Goal: Information Seeking & Learning: Learn about a topic

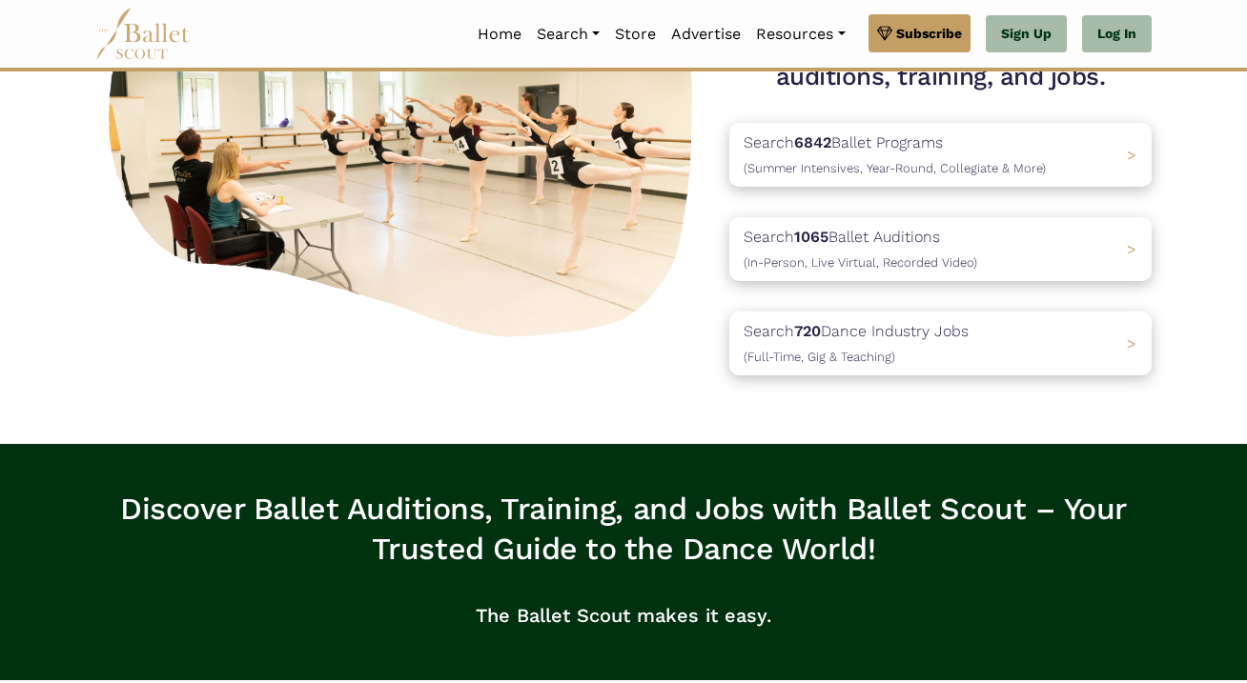
scroll to position [234, 0]
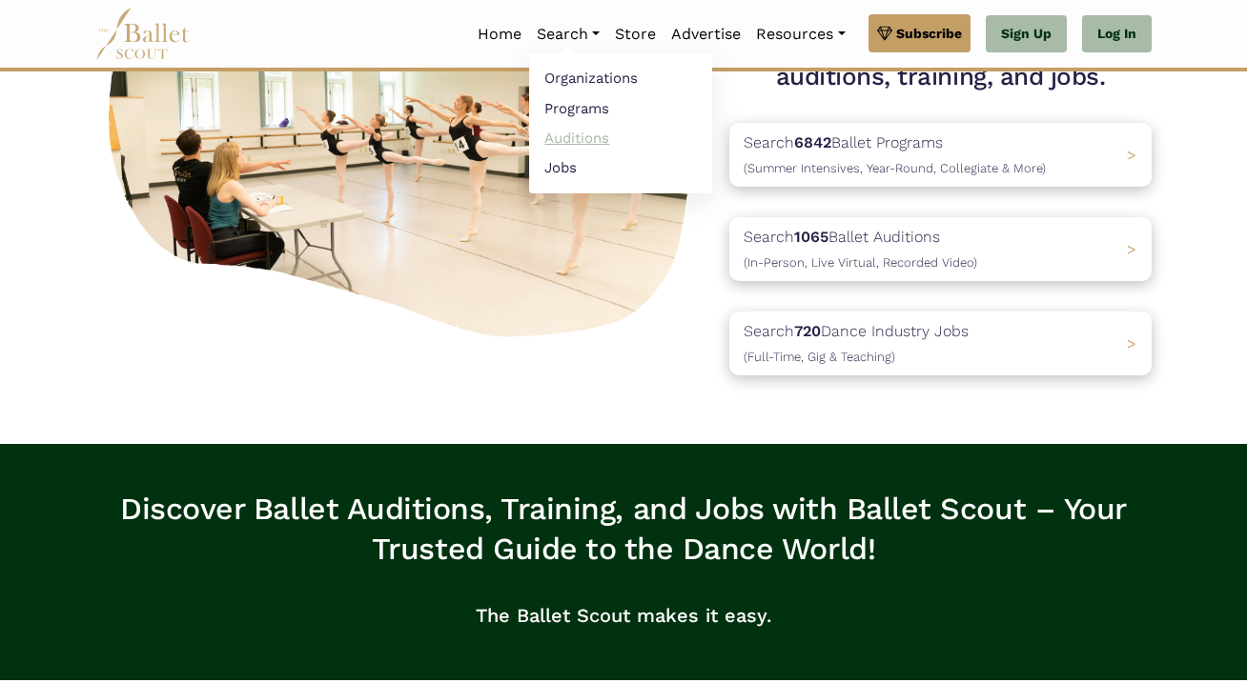
click at [562, 141] on link "Auditions" at bounding box center [620, 138] width 183 height 30
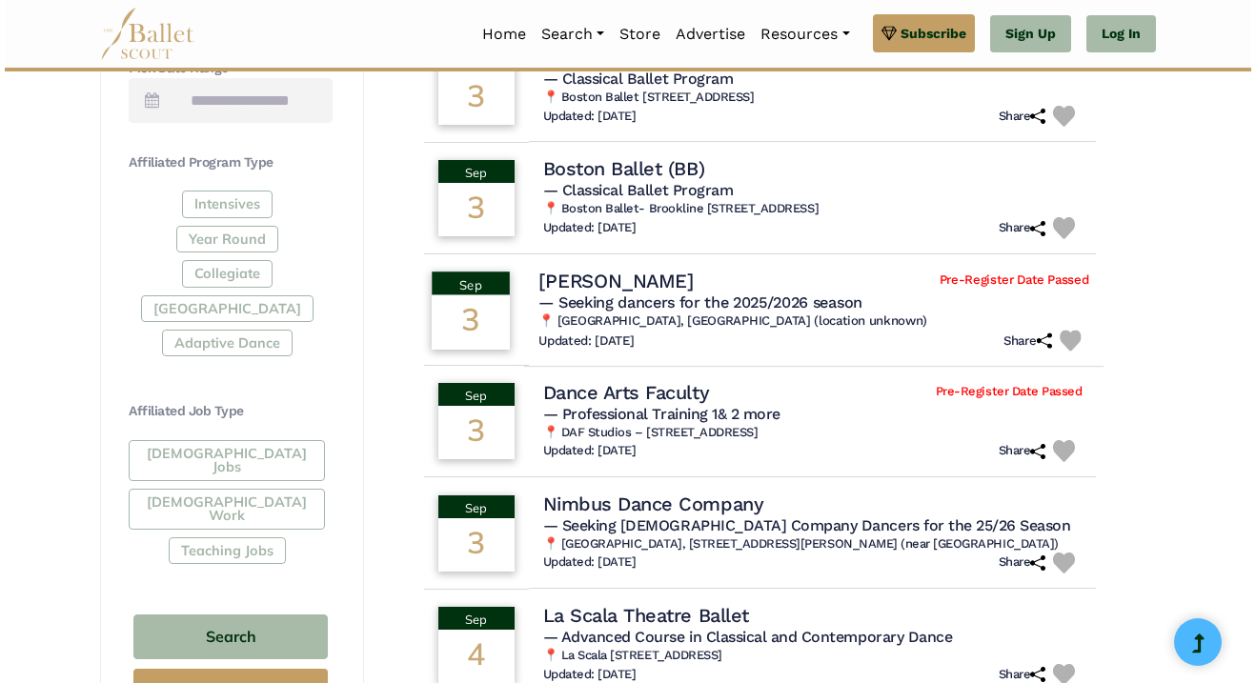
scroll to position [830, 0]
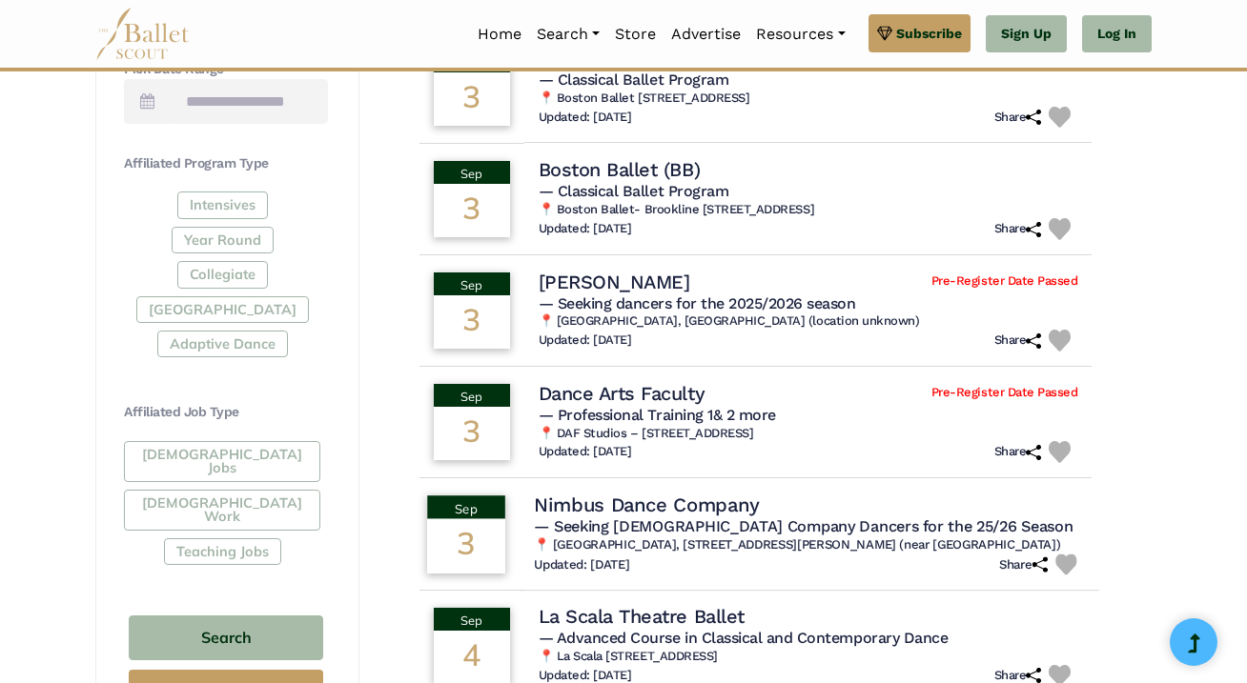
click at [725, 492] on h4 "Nimbus Dance Company" at bounding box center [646, 505] width 225 height 26
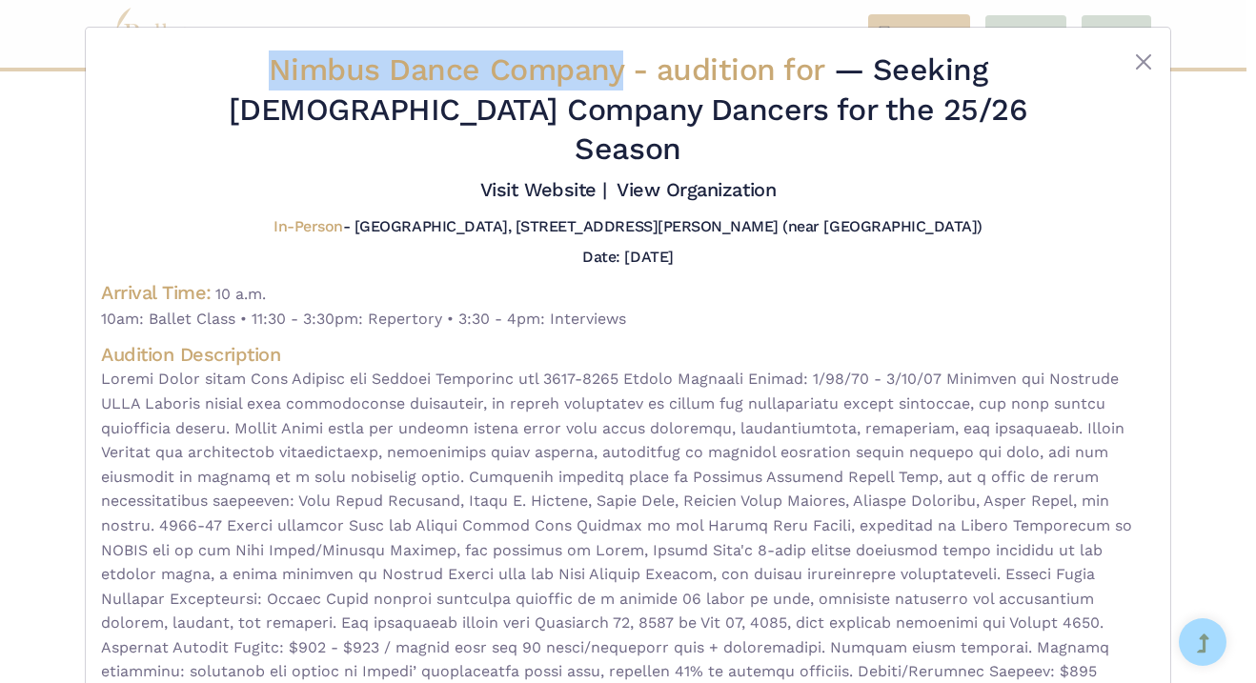
drag, startPoint x: 229, startPoint y: 58, endPoint x: 582, endPoint y: 58, distance: 353.6
click at [582, 58] on span "Nimbus Dance Company - audition for" at bounding box center [551, 69] width 565 height 36
copy span "Nimbus Dance Company"
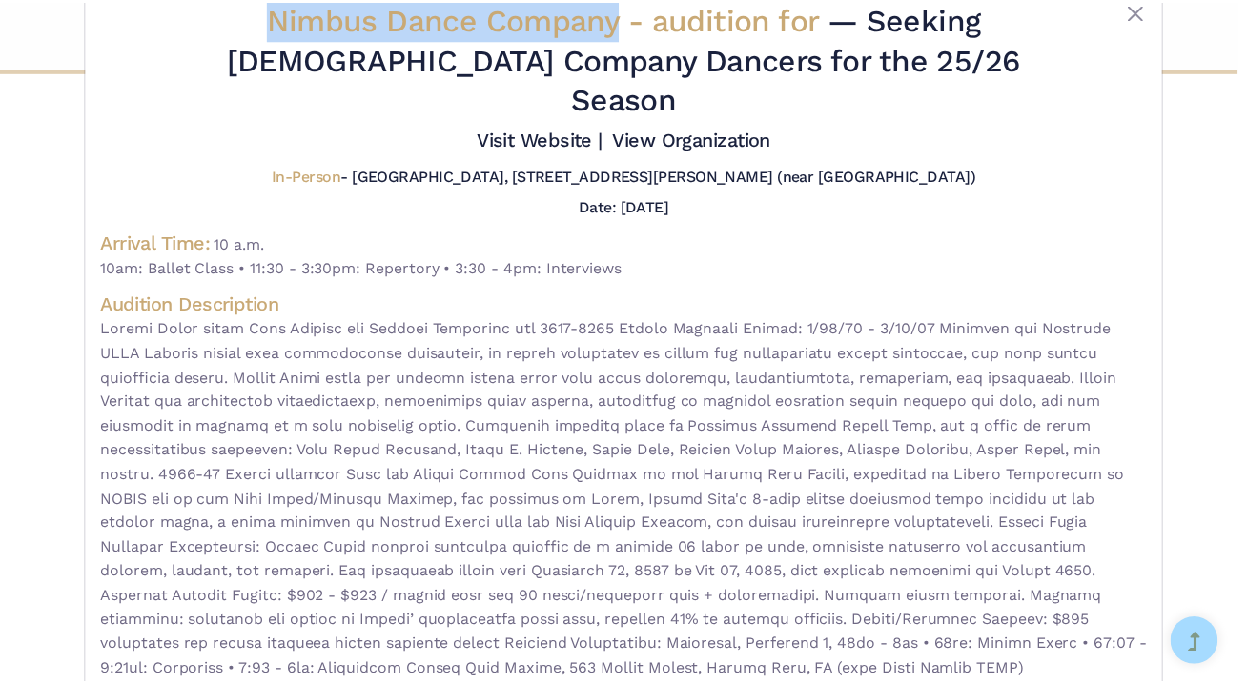
scroll to position [12, 0]
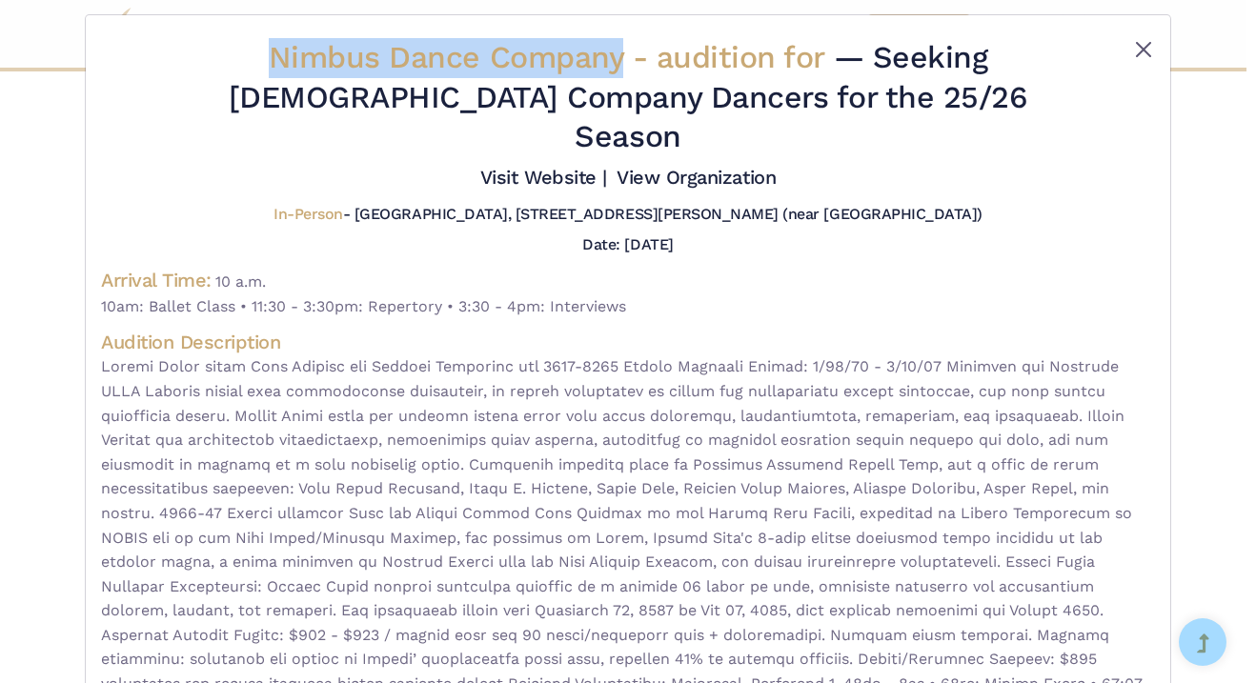
click at [1140, 56] on button "Close" at bounding box center [1143, 49] width 23 height 23
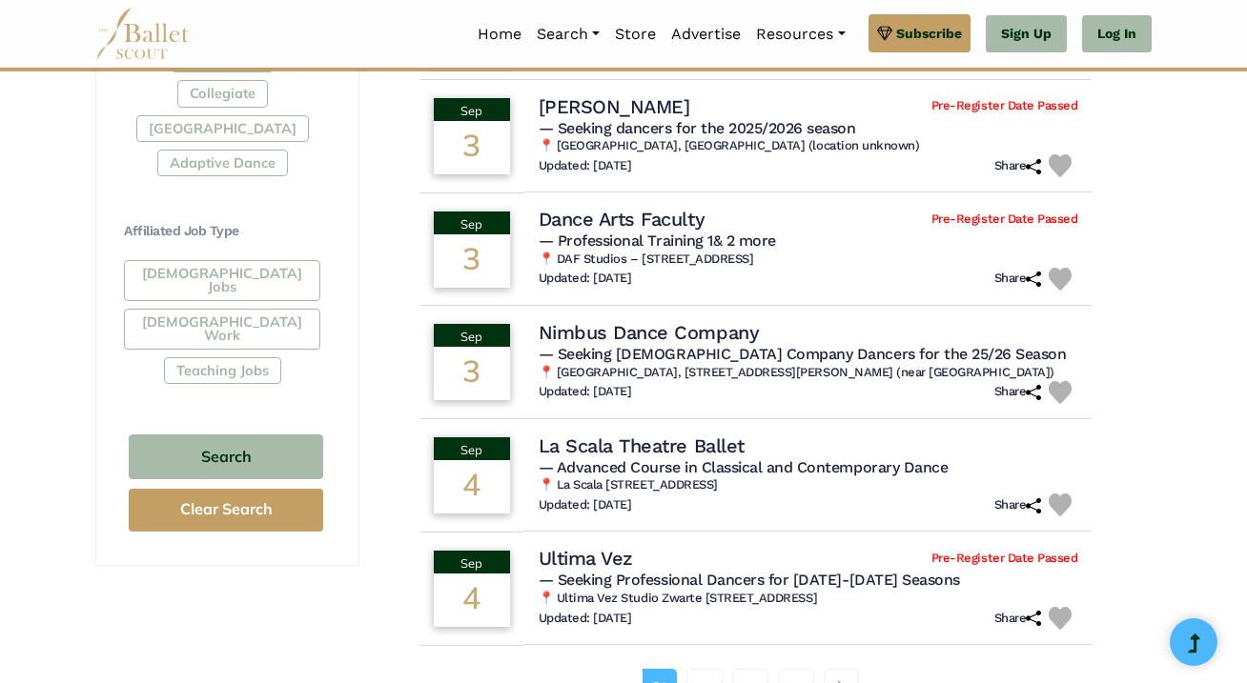
scroll to position [1077, 0]
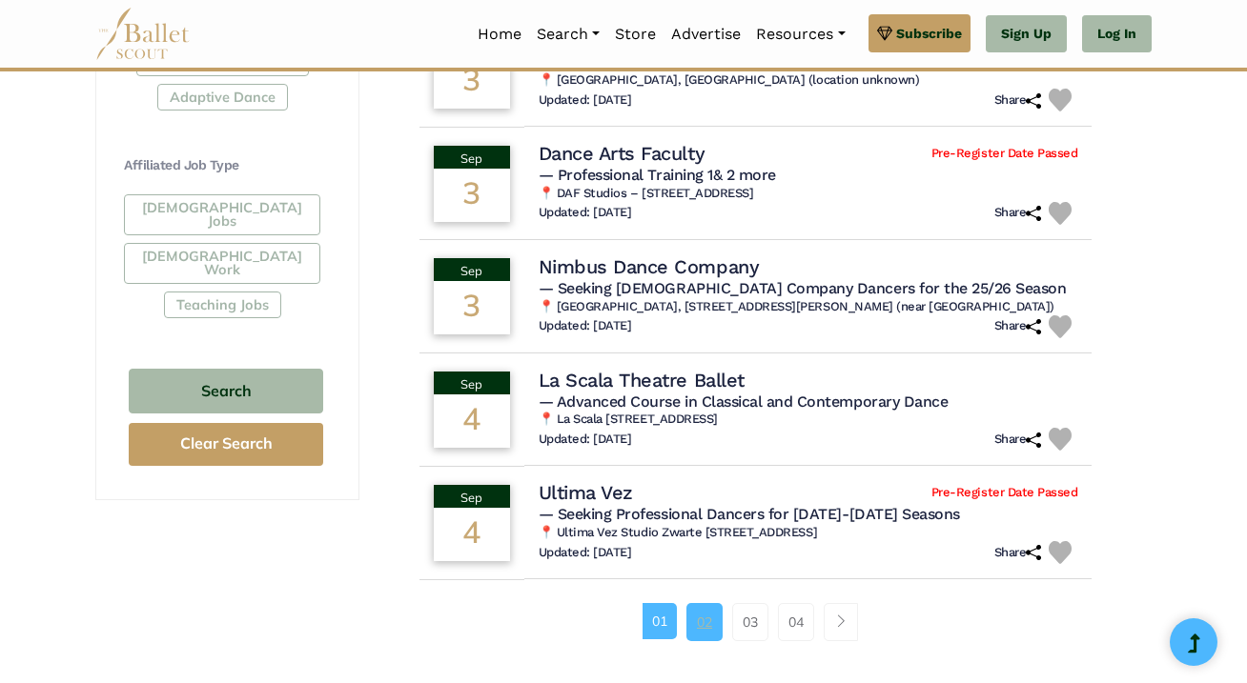
click at [697, 616] on link "02" at bounding box center [704, 622] width 36 height 38
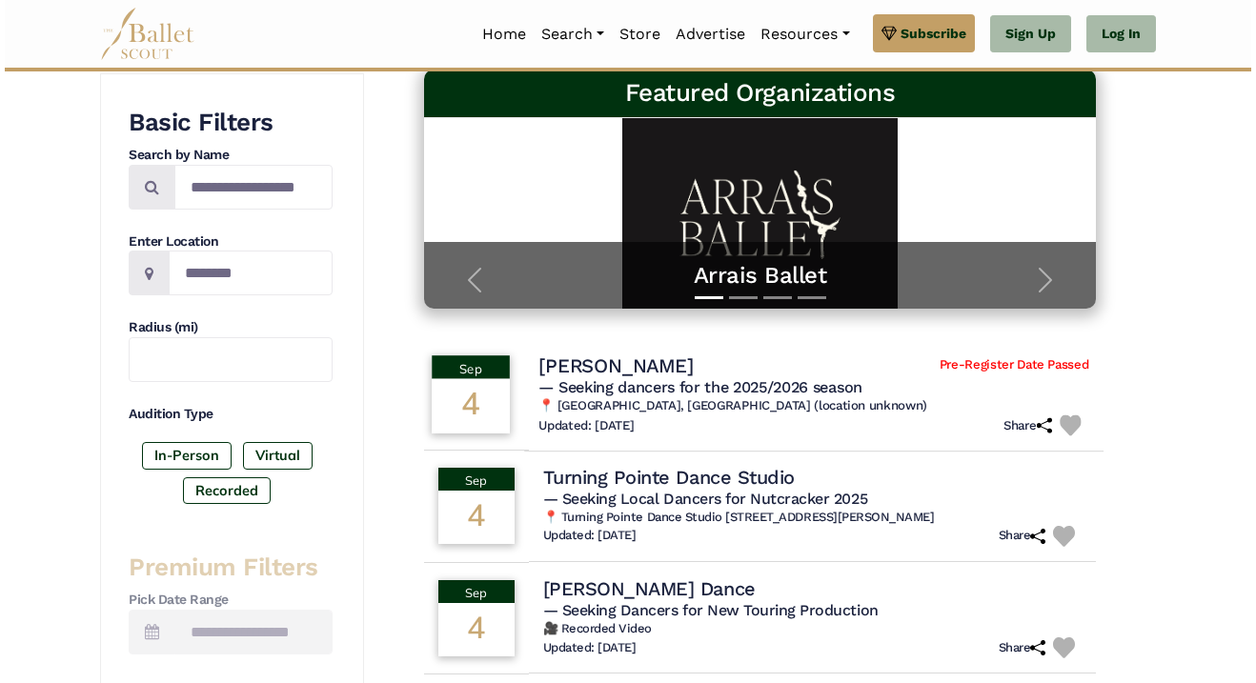
scroll to position [299, 0]
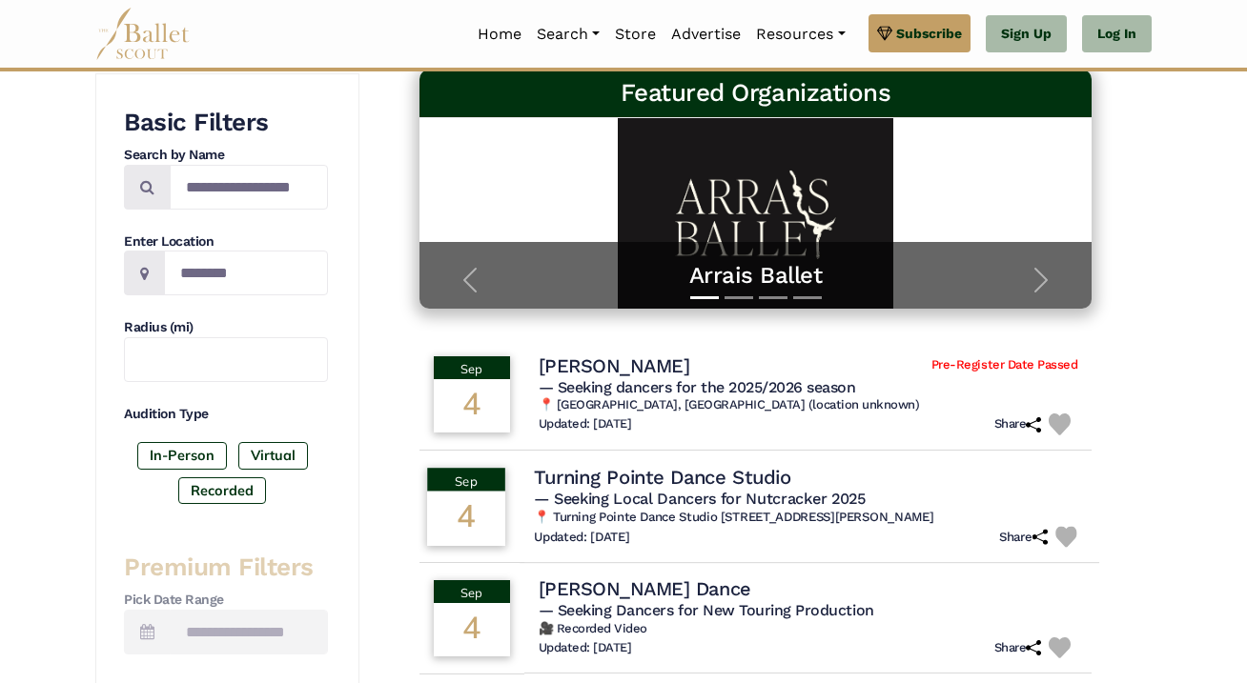
click at [721, 470] on h4 "Turning Pointe Dance Studio" at bounding box center [662, 477] width 256 height 26
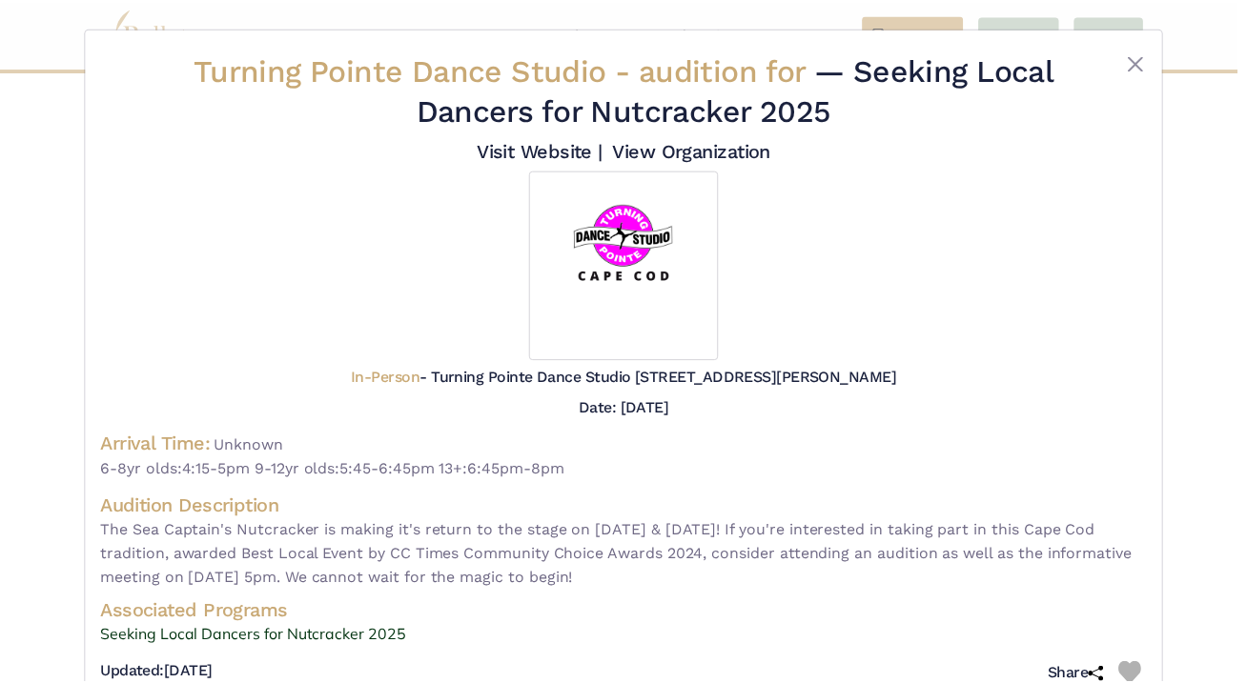
scroll to position [0, 0]
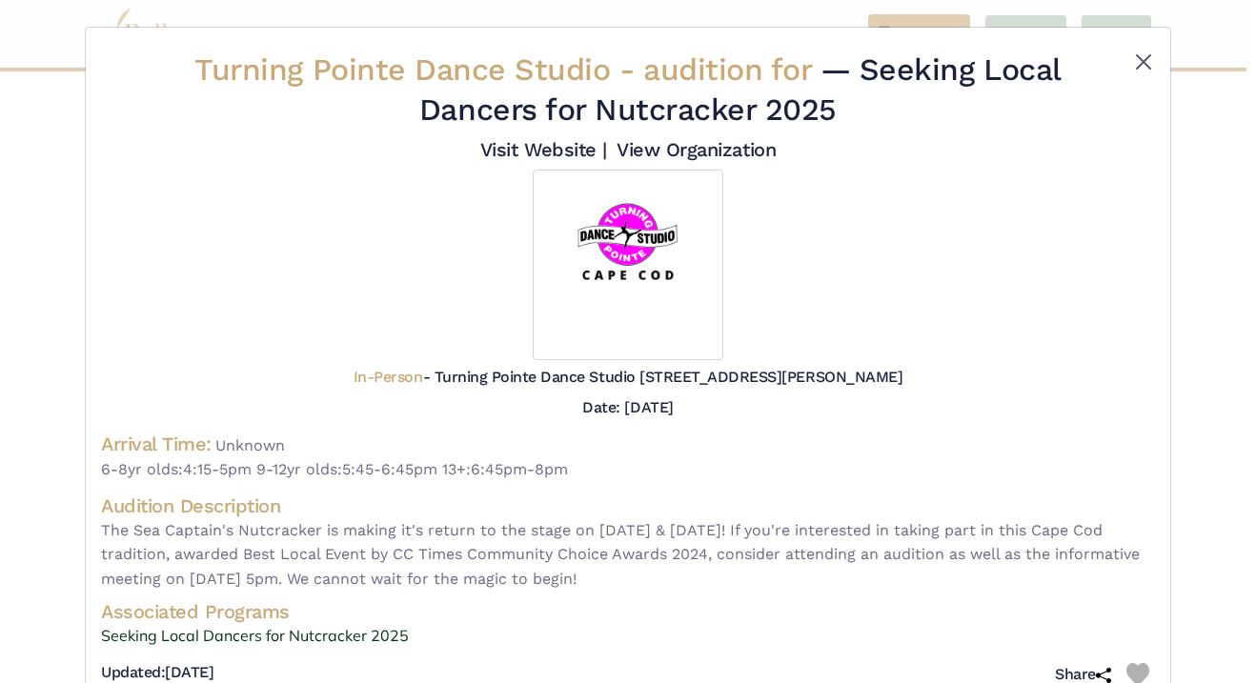
click at [1142, 59] on button "Close" at bounding box center [1143, 62] width 23 height 23
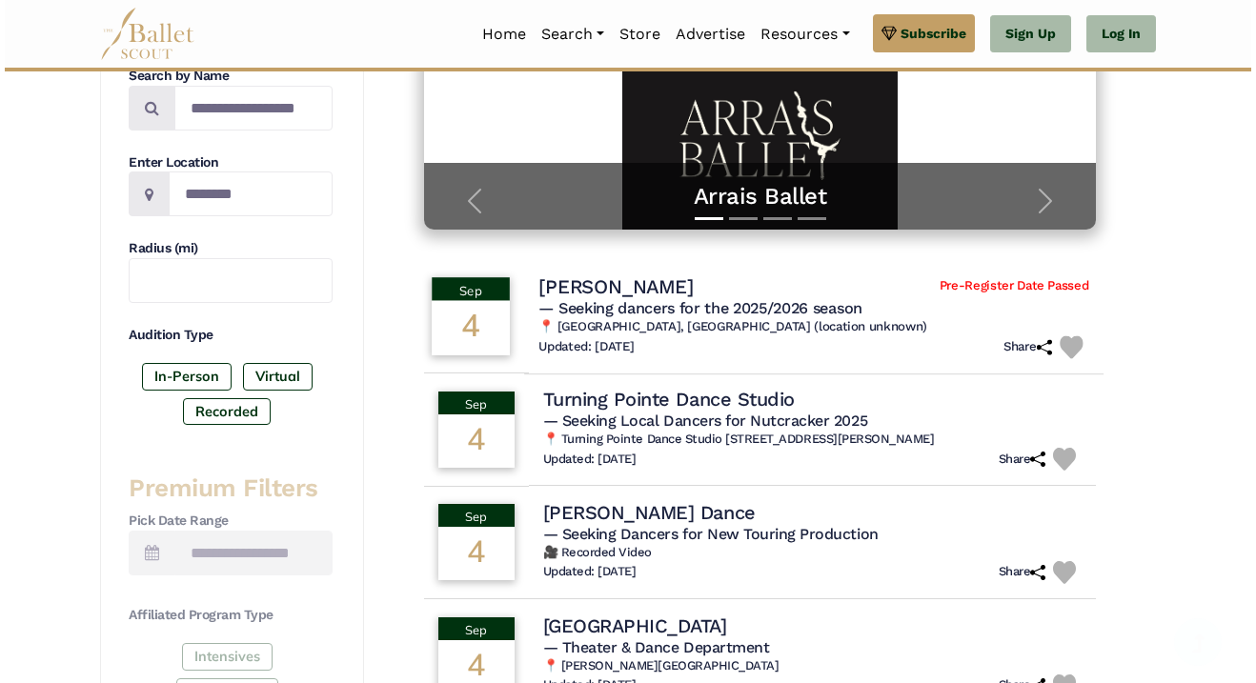
scroll to position [415, 0]
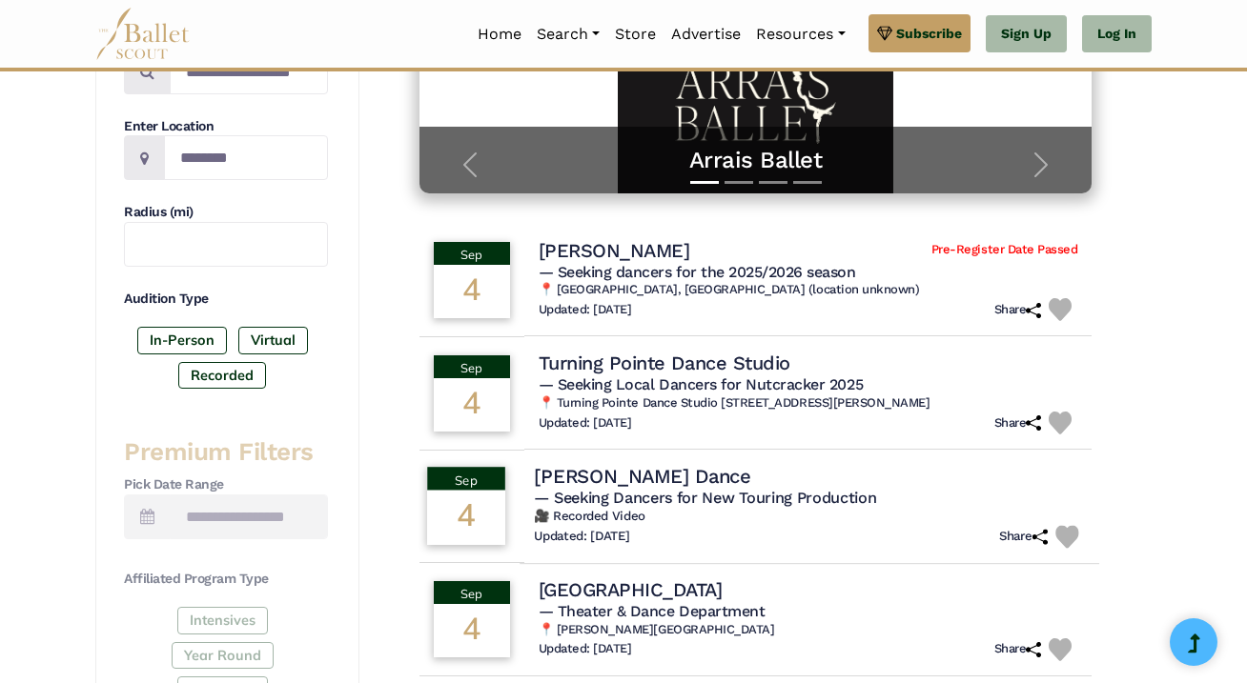
click at [700, 463] on h4 "Jelena Kostic Dance" at bounding box center [642, 476] width 216 height 26
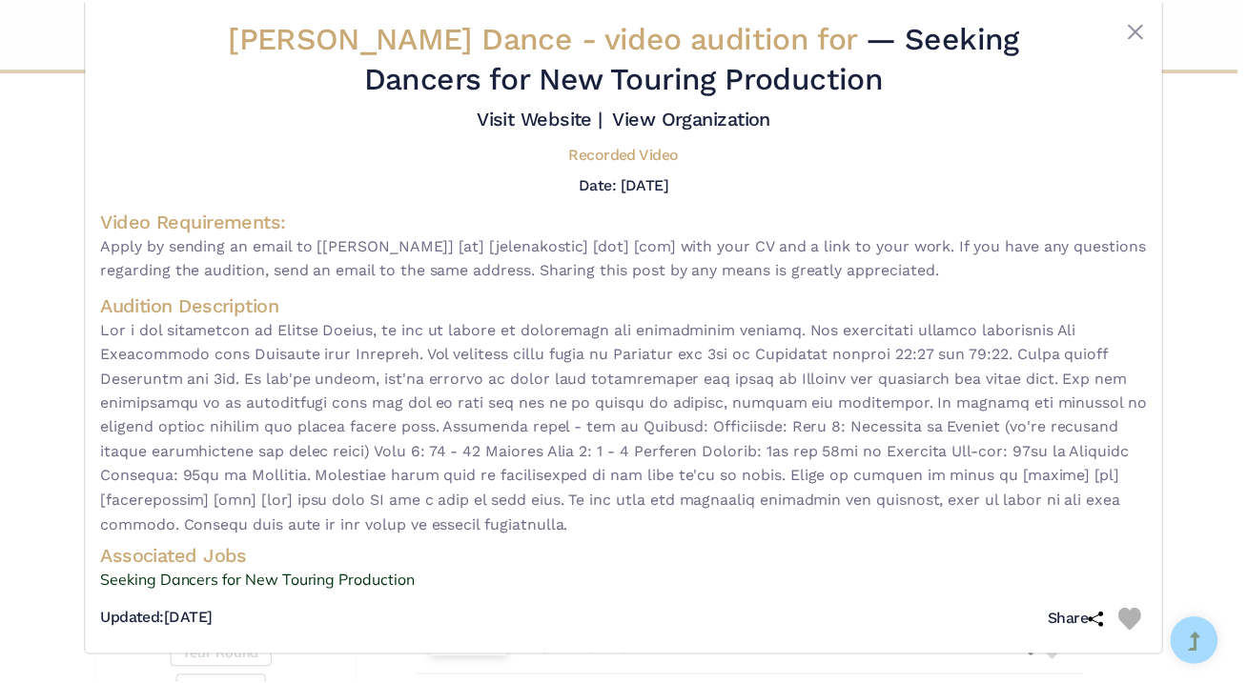
scroll to position [40, 0]
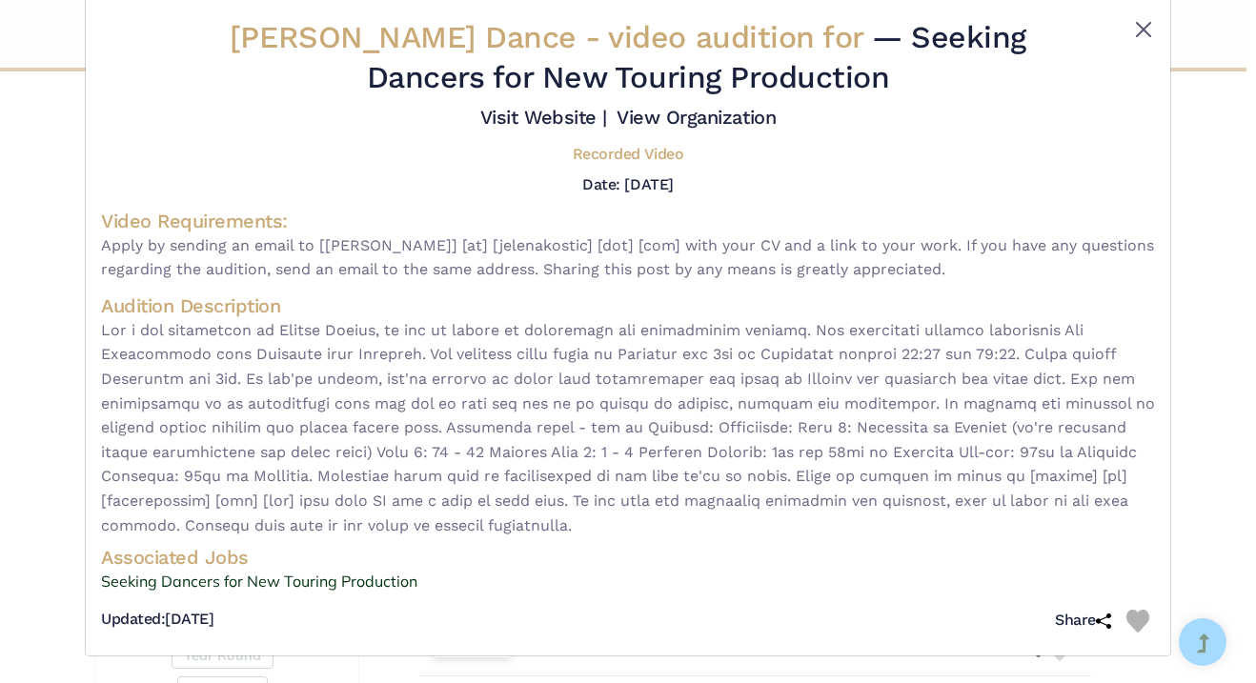
click at [1141, 21] on button "Close" at bounding box center [1143, 29] width 23 height 23
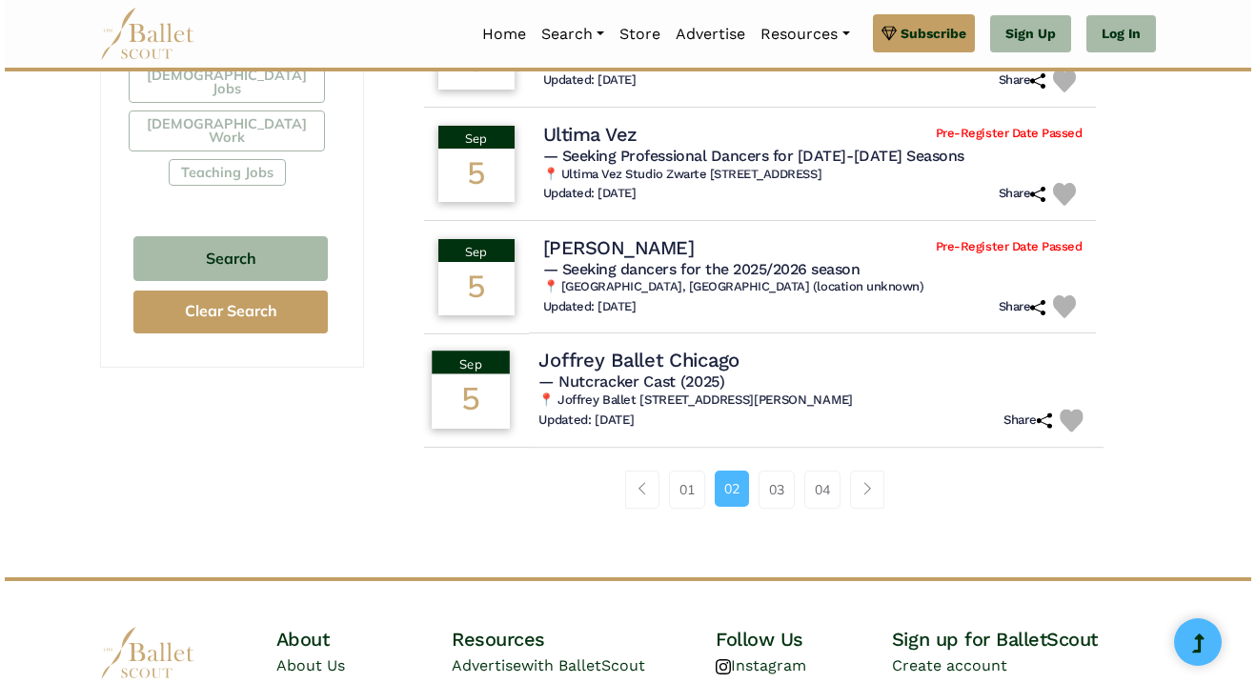
scroll to position [1207, 0]
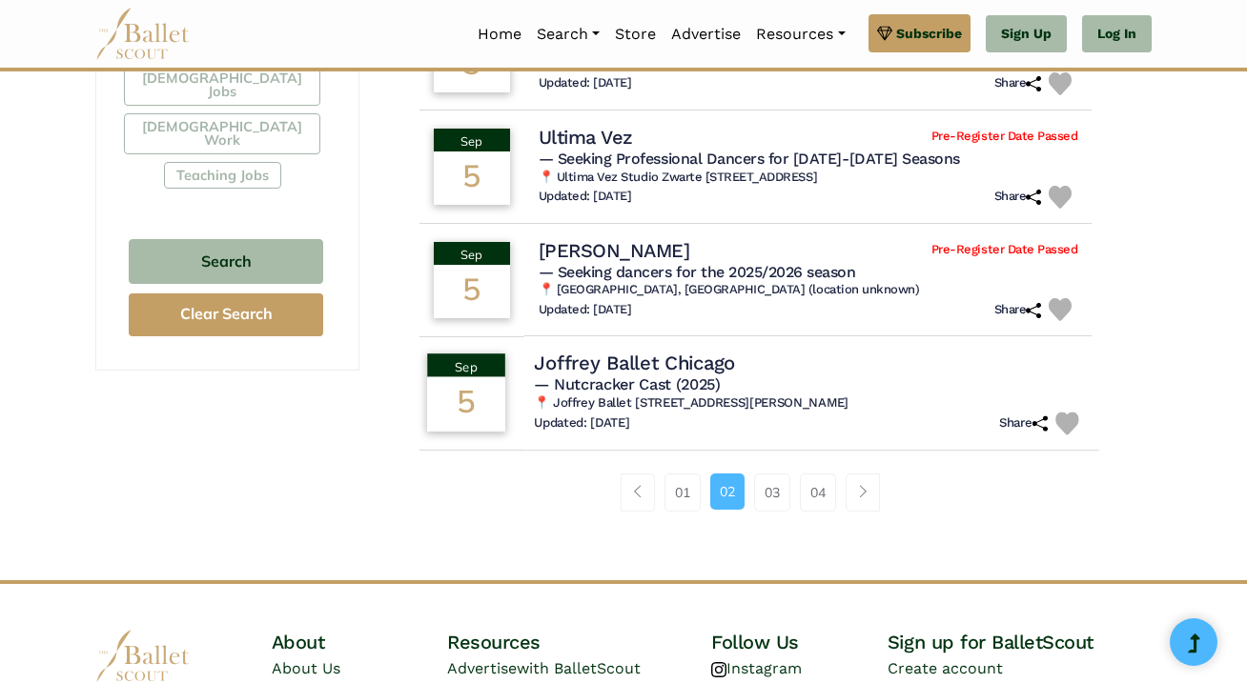
click at [724, 351] on h4 "Joffrey Ballet Chicago" at bounding box center [634, 363] width 201 height 26
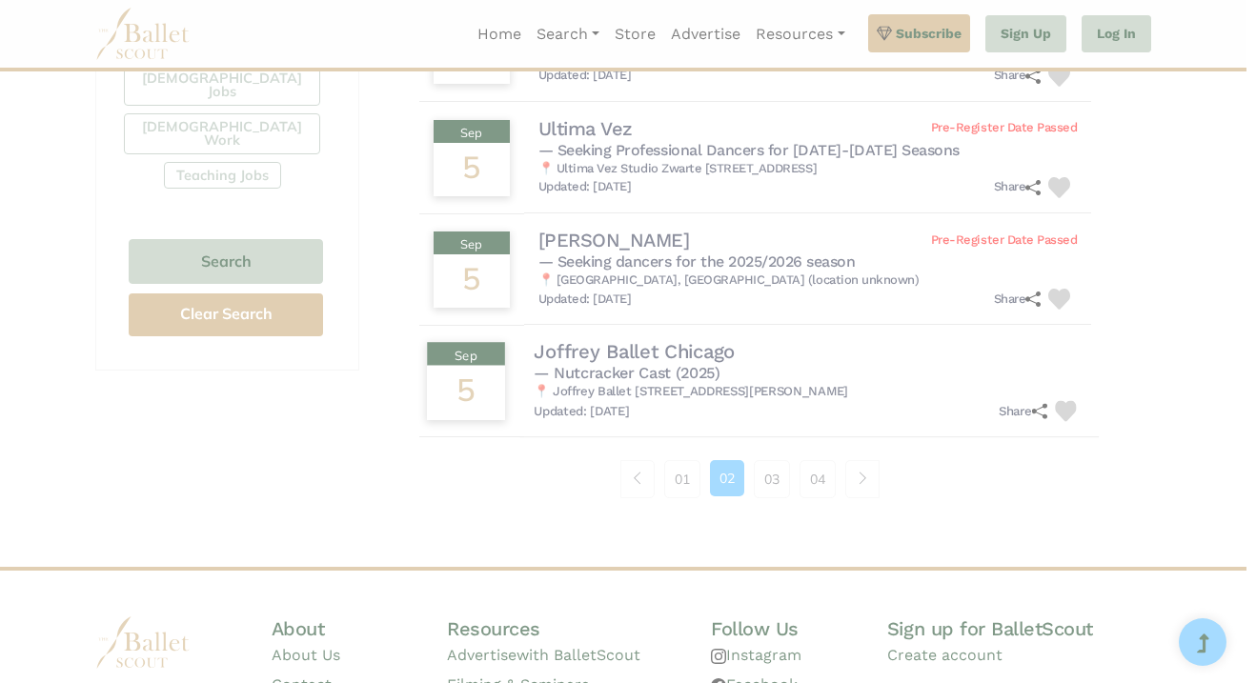
scroll to position [0, 0]
